Goal: Transaction & Acquisition: Purchase product/service

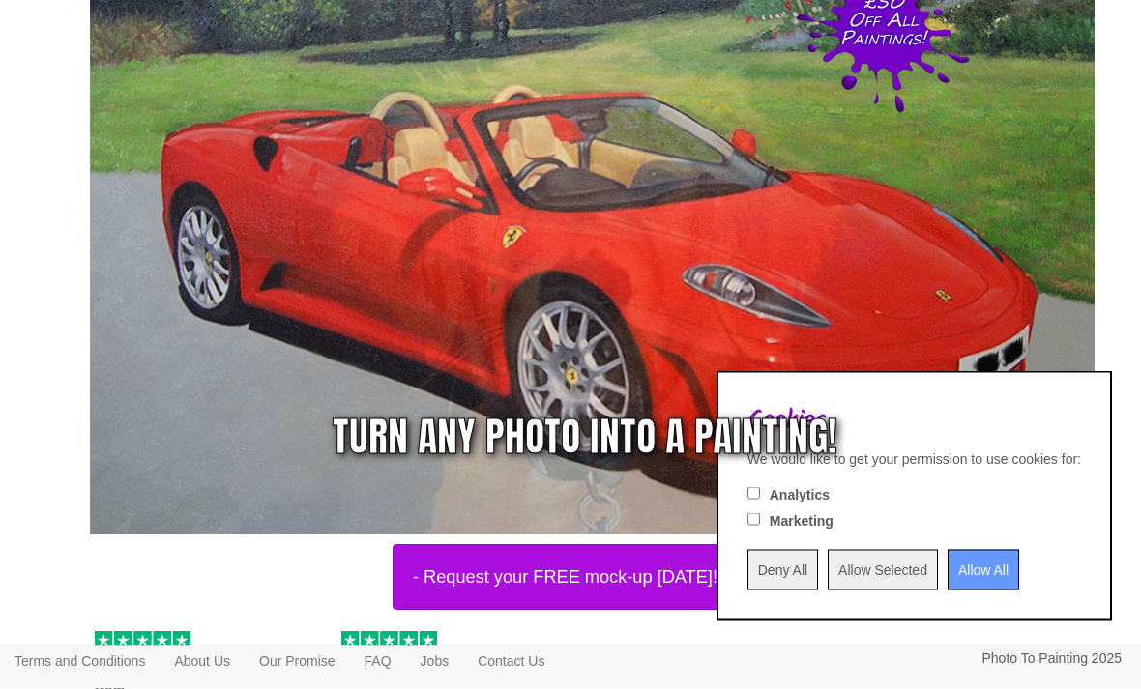
click at [956, 591] on input "Allow All" at bounding box center [983, 570] width 72 height 41
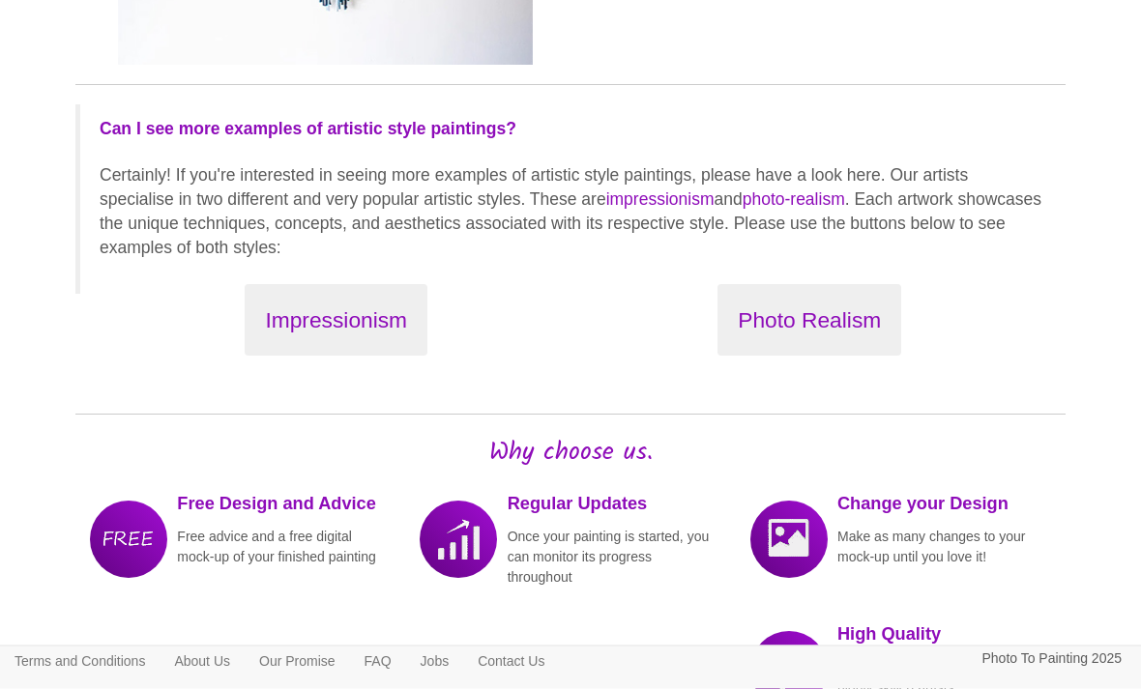
scroll to position [2245, 0]
click at [796, 321] on button "Photo Realism" at bounding box center [809, 320] width 184 height 73
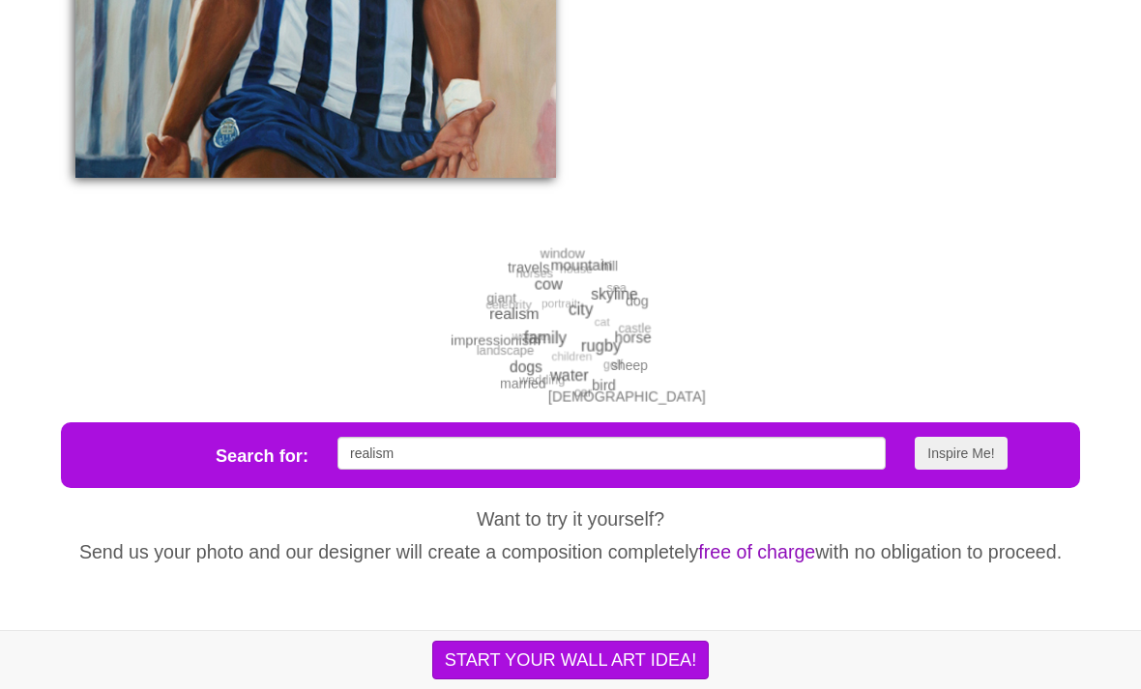
scroll to position [3253, 0]
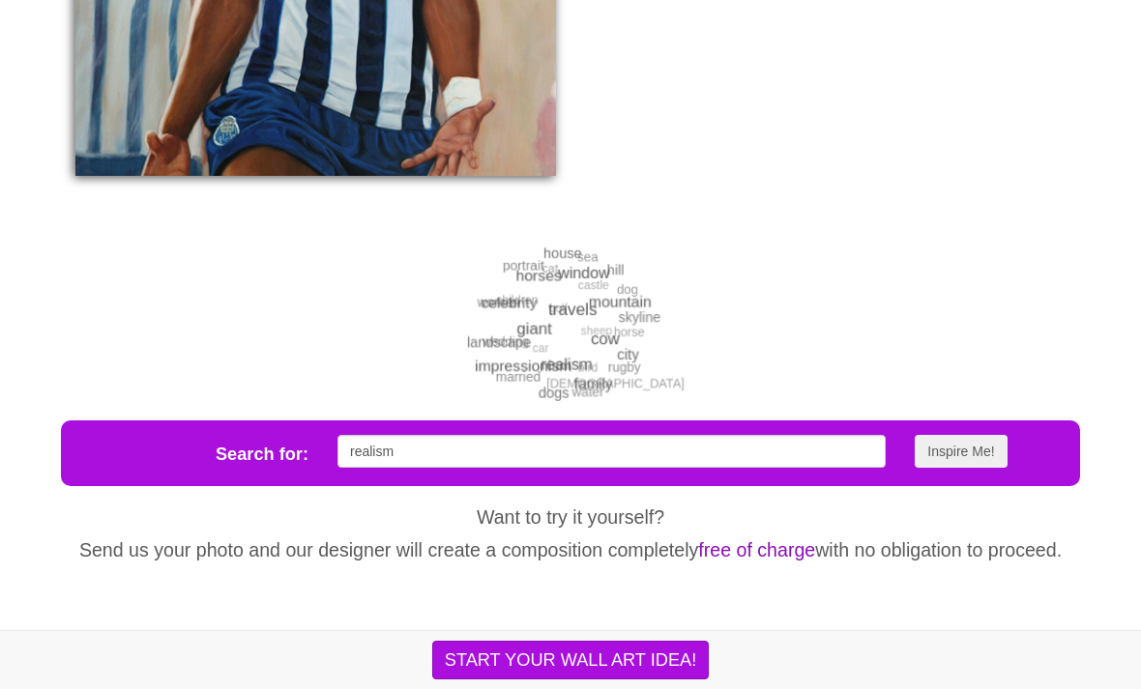
click at [960, 468] on button "Inspire Me!" at bounding box center [960, 451] width 92 height 33
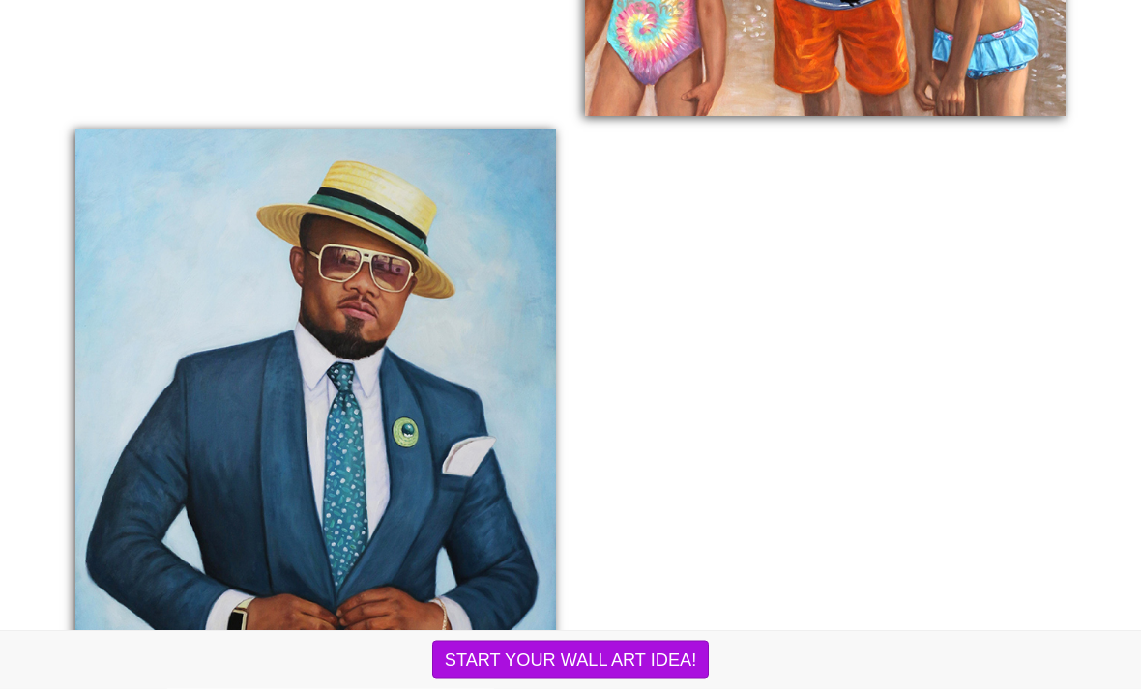
scroll to position [2703, 0]
click at [598, 680] on button "START YOUR WALL ART IDEA!" at bounding box center [570, 660] width 276 height 39
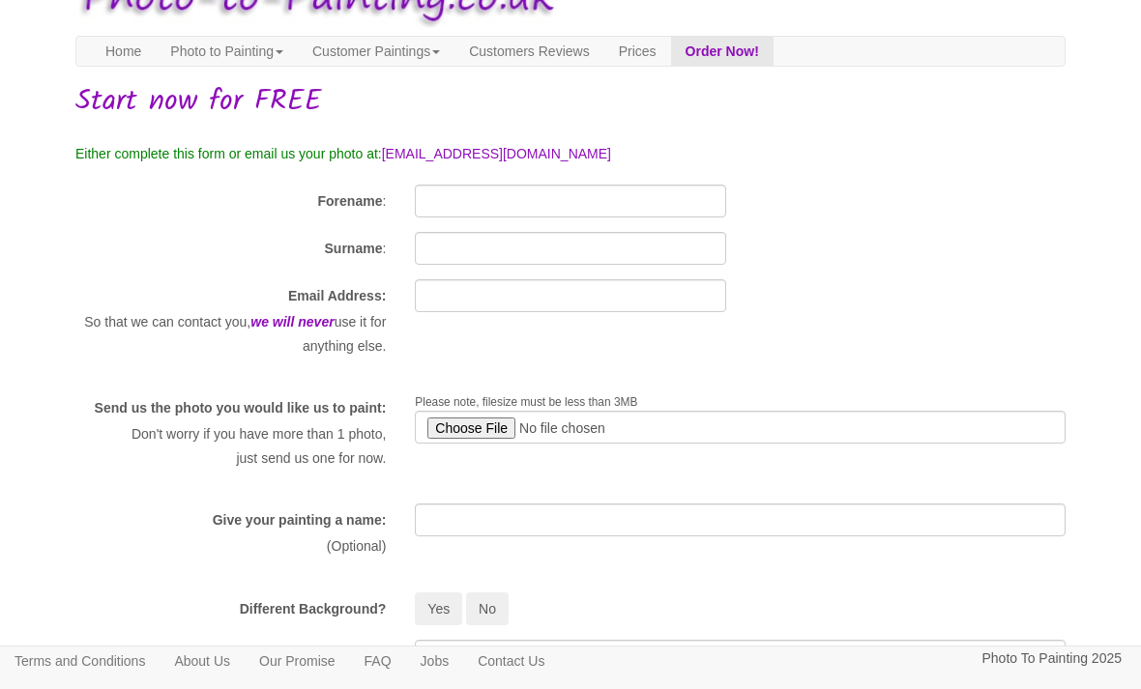
scroll to position [47, 0]
click at [471, 435] on input "file" at bounding box center [740, 428] width 651 height 33
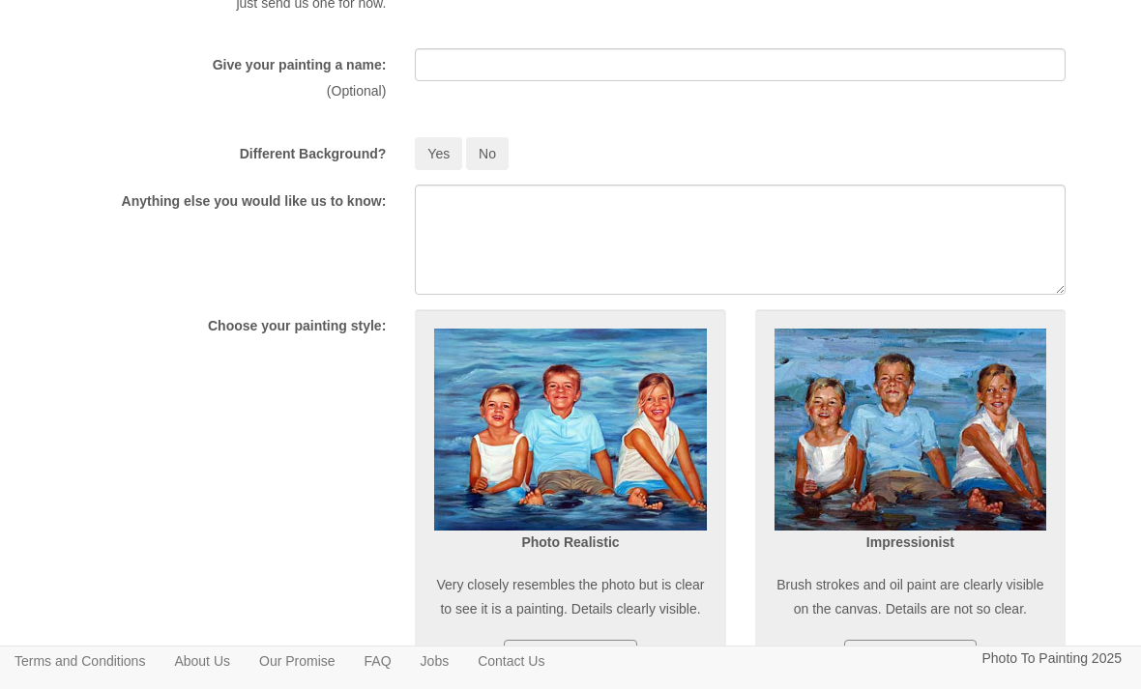
scroll to position [538, 0]
